Goal: Submit feedback/report problem

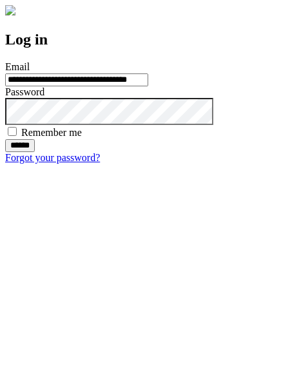
type input "**********"
click at [35, 152] on input "******" at bounding box center [20, 145] width 30 height 13
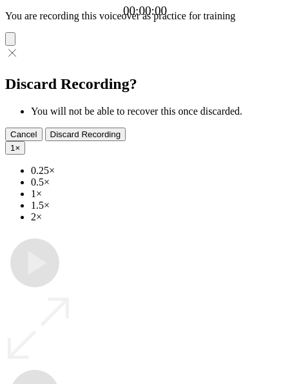
type input "**********"
